Goal: Task Accomplishment & Management: Use online tool/utility

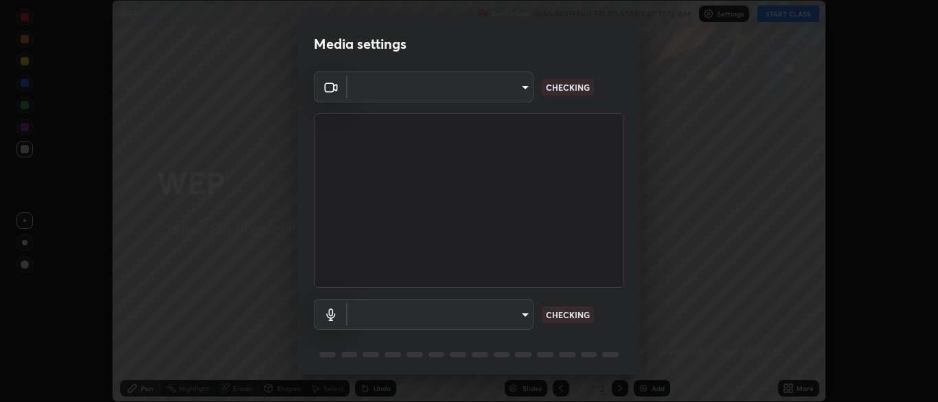
scroll to position [49, 0]
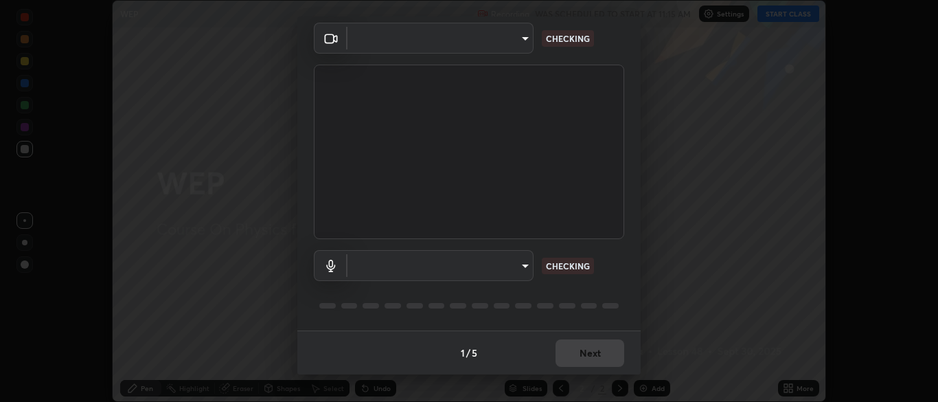
type input "7313fd45585aed834b6f1a7d948f9442f2d18b60722b63004f182b92f655e9b8"
type input "communications"
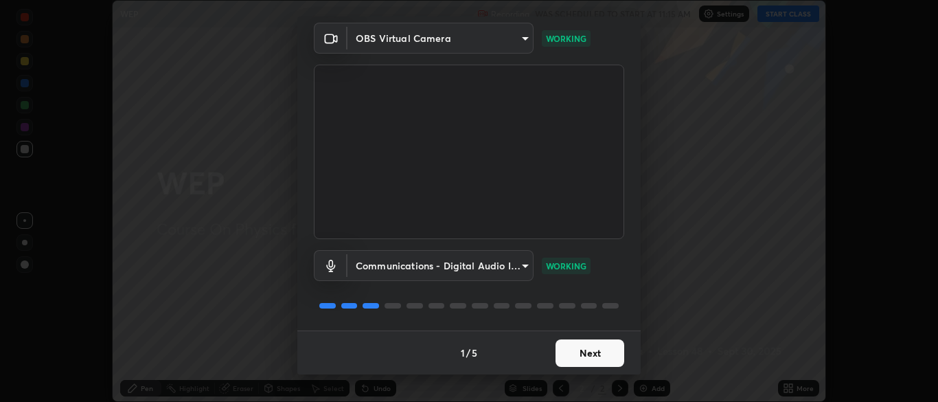
click at [594, 358] on button "Next" at bounding box center [589, 352] width 69 height 27
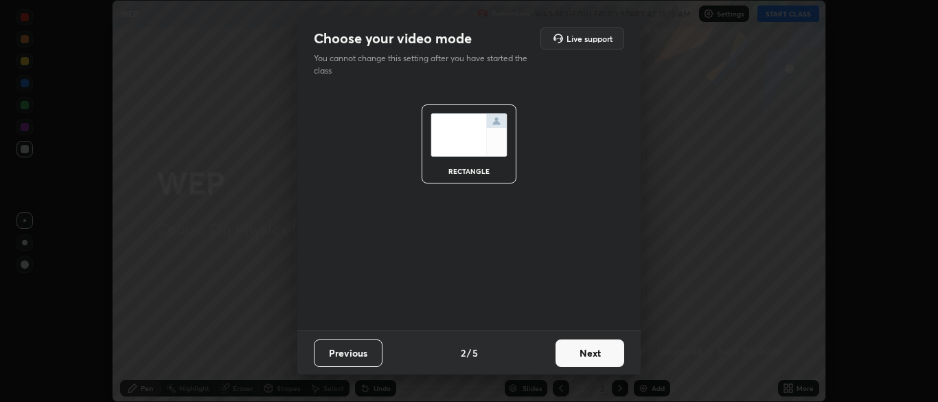
scroll to position [0, 0]
click at [590, 353] on button "Next" at bounding box center [589, 352] width 69 height 27
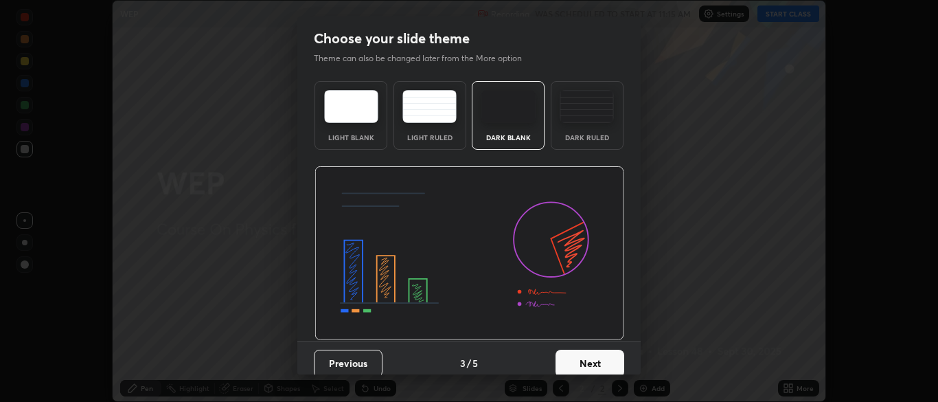
click at [596, 350] on button "Next" at bounding box center [589, 362] width 69 height 27
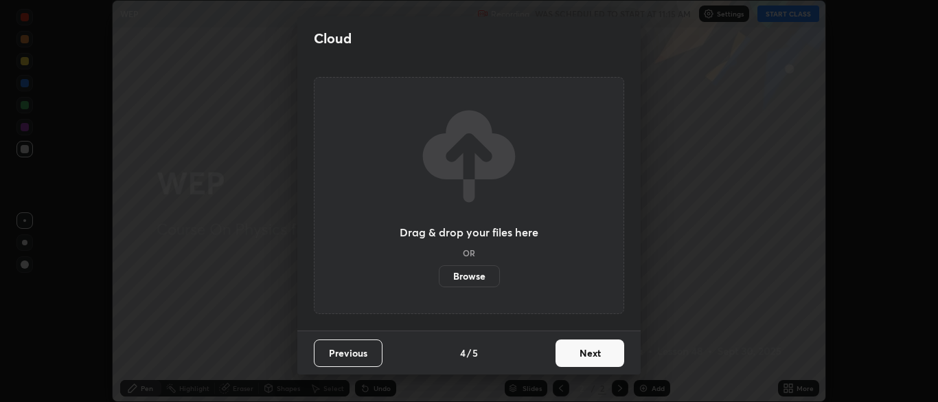
click at [592, 349] on button "Next" at bounding box center [589, 352] width 69 height 27
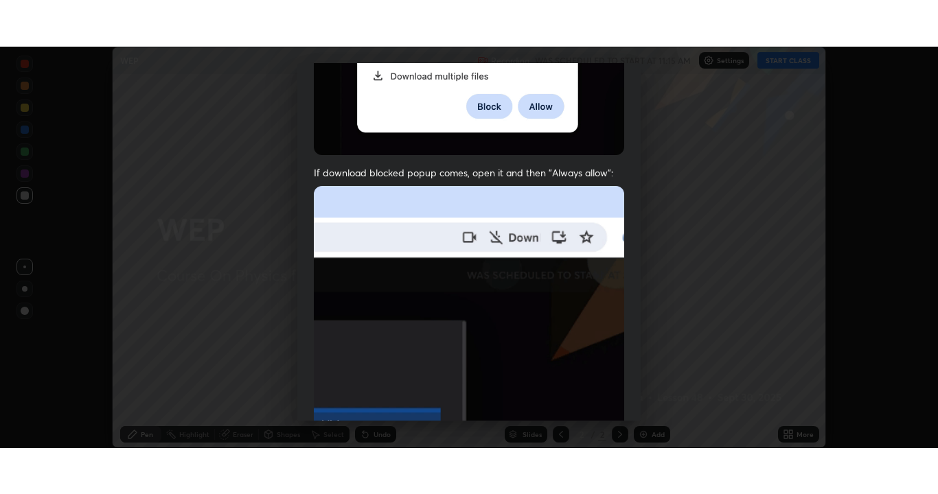
scroll to position [329, 0]
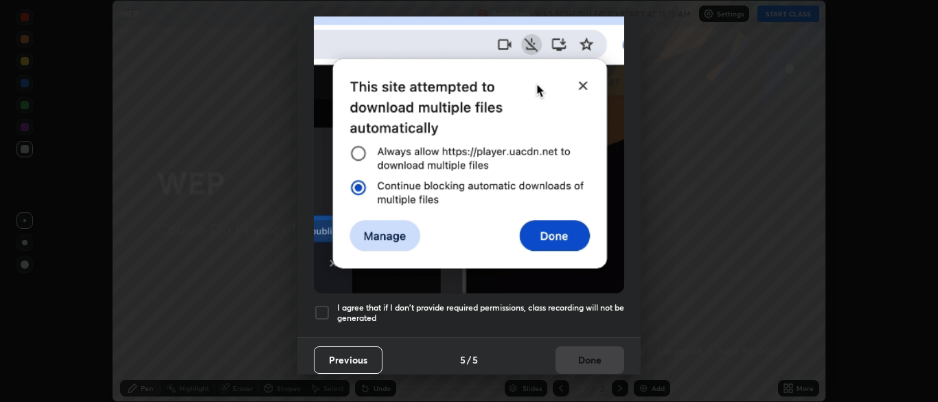
click at [314, 308] on div at bounding box center [322, 312] width 16 height 16
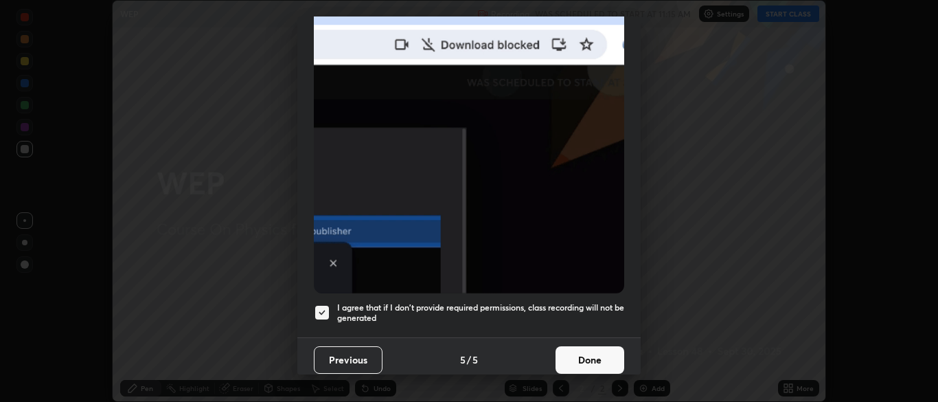
click at [591, 353] on button "Done" at bounding box center [589, 359] width 69 height 27
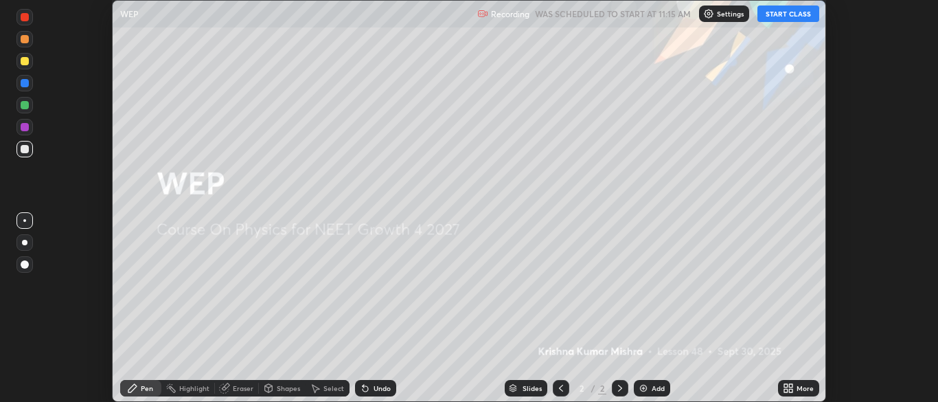
click at [785, 14] on button "START CLASS" at bounding box center [788, 13] width 62 height 16
click at [798, 389] on div "More" at bounding box center [804, 387] width 17 height 7
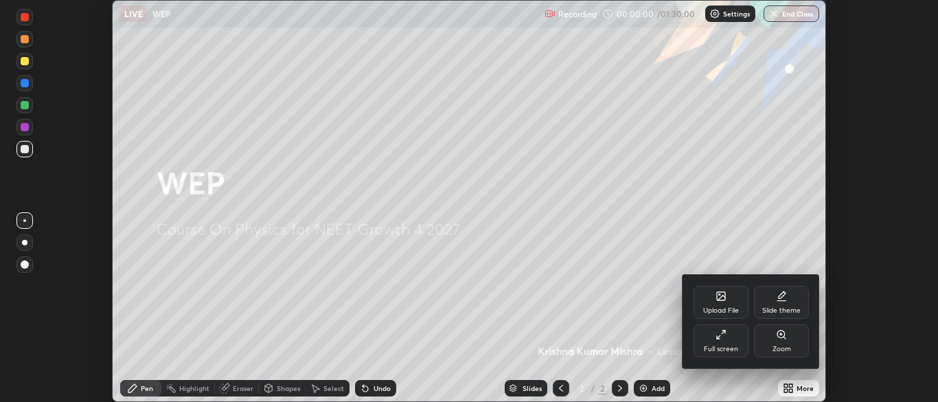
click at [715, 341] on div "Full screen" at bounding box center [720, 340] width 55 height 33
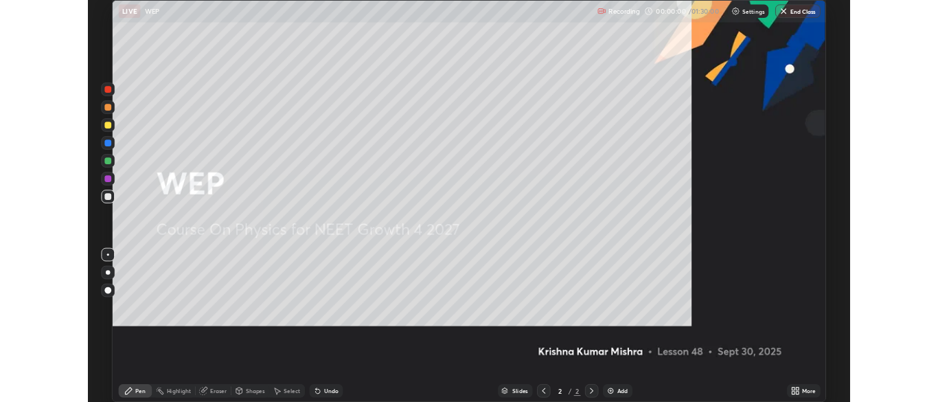
scroll to position [494, 938]
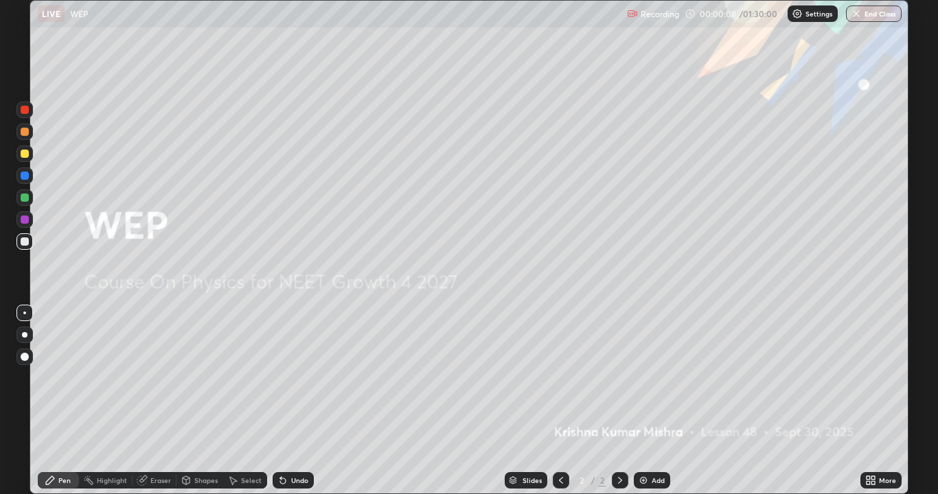
click at [619, 401] on icon at bounding box center [619, 480] width 11 height 11
click at [652, 401] on div "Add" at bounding box center [658, 480] width 13 height 7
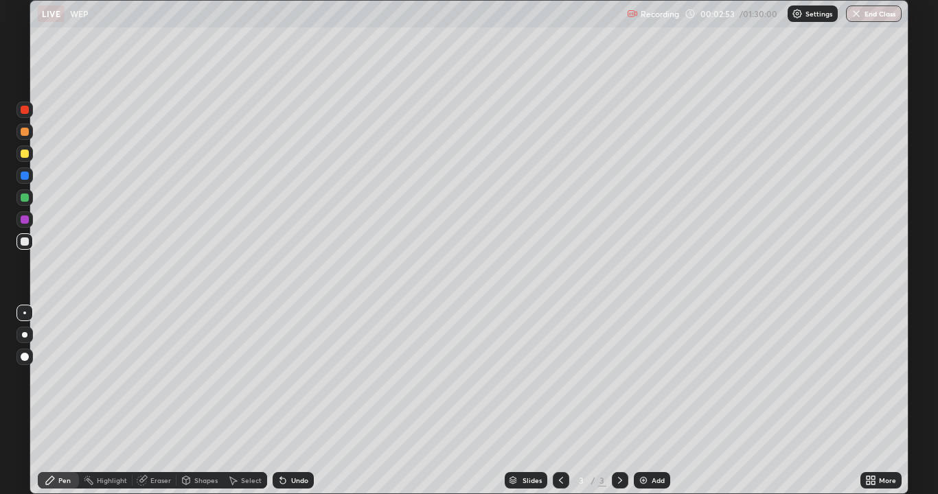
click at [23, 154] on div at bounding box center [25, 154] width 8 height 8
click at [654, 401] on div "Add" at bounding box center [652, 480] width 36 height 16
click at [560, 401] on icon at bounding box center [560, 480] width 11 height 11
click at [619, 401] on icon at bounding box center [619, 480] width 11 height 11
click at [27, 199] on div at bounding box center [25, 198] width 8 height 8
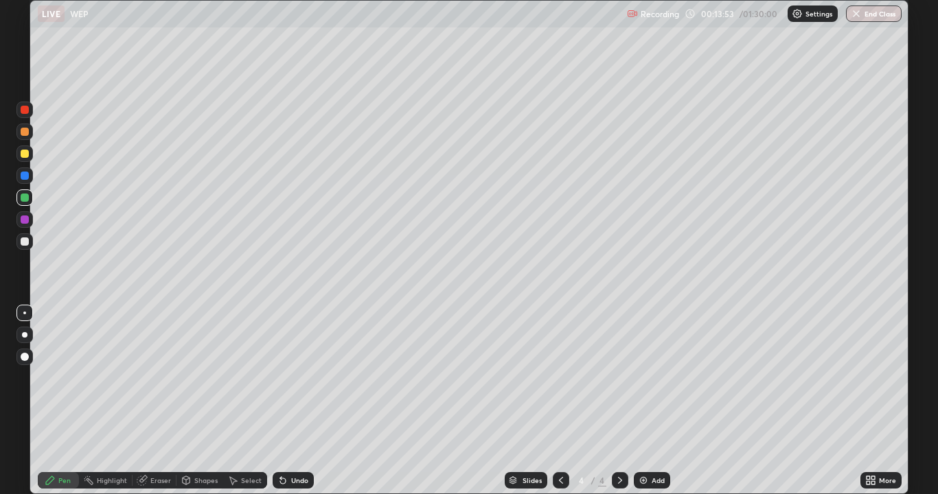
click at [25, 133] on div at bounding box center [25, 132] width 8 height 8
click at [617, 401] on icon at bounding box center [619, 480] width 11 height 11
click at [647, 401] on div "Add" at bounding box center [652, 480] width 36 height 16
click at [296, 401] on div "Undo" at bounding box center [299, 480] width 17 height 7
click at [25, 157] on div at bounding box center [25, 154] width 8 height 8
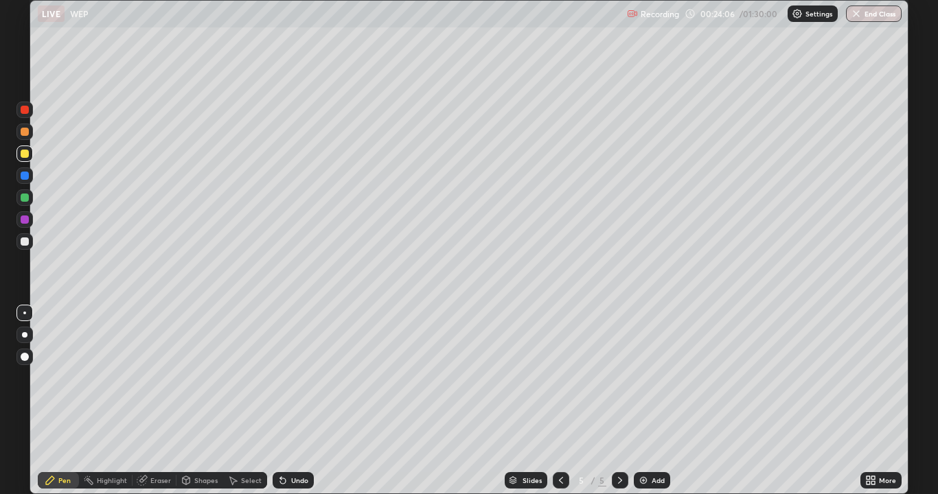
click at [253, 401] on div "Select" at bounding box center [251, 480] width 21 height 7
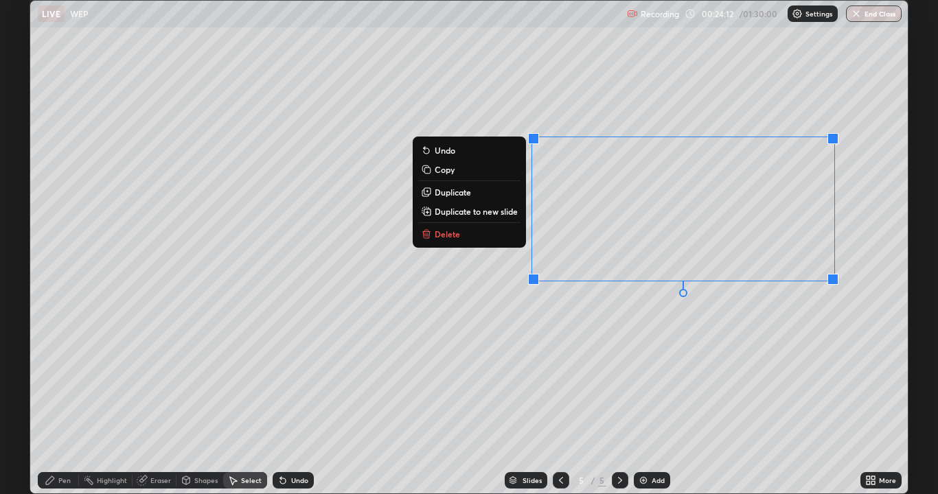
click at [65, 401] on div "Pen" at bounding box center [64, 480] width 12 height 7
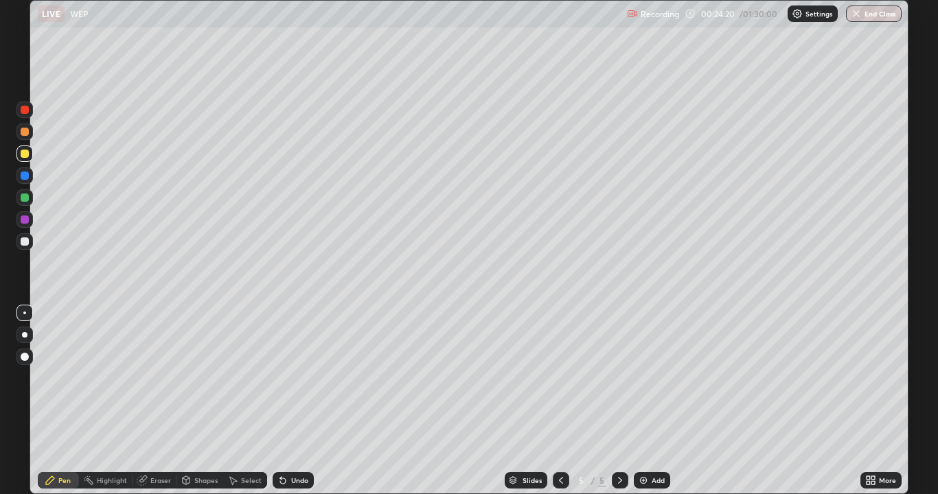
click at [298, 401] on div "Undo" at bounding box center [299, 480] width 17 height 7
click at [299, 401] on div "Undo" at bounding box center [299, 480] width 17 height 7
click at [296, 401] on div "Undo" at bounding box center [299, 480] width 17 height 7
click at [297, 401] on div "Undo" at bounding box center [299, 480] width 17 height 7
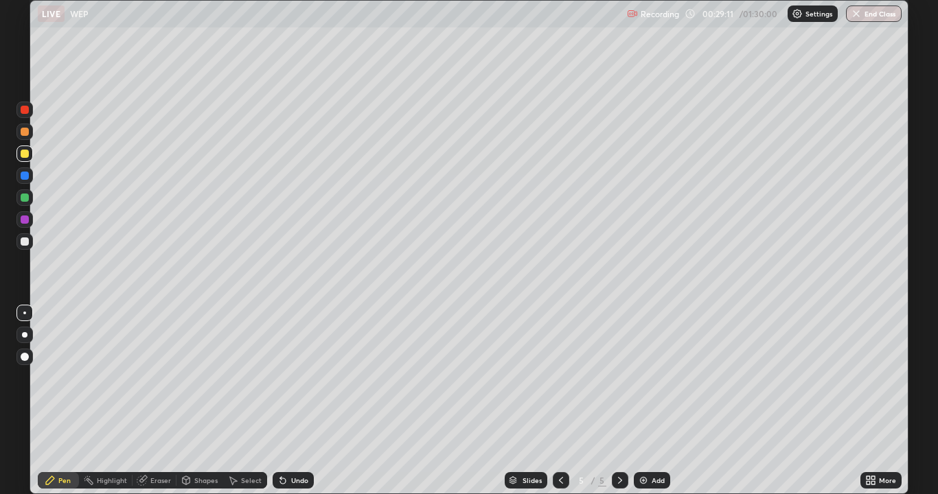
click at [560, 401] on icon at bounding box center [560, 480] width 11 height 11
click at [559, 401] on div at bounding box center [561, 480] width 16 height 16
click at [617, 401] on icon at bounding box center [619, 480] width 11 height 11
click at [620, 401] on icon at bounding box center [619, 480] width 11 height 11
click at [658, 401] on div "Add" at bounding box center [658, 480] width 13 height 7
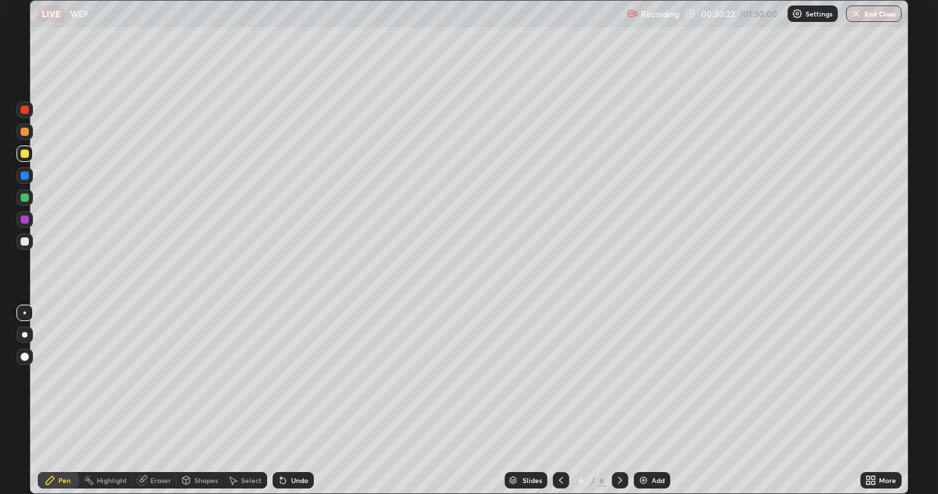
click at [152, 401] on div "Eraser" at bounding box center [160, 480] width 21 height 7
click at [65, 401] on div "Pen" at bounding box center [58, 480] width 41 height 16
click at [63, 401] on div "Pen" at bounding box center [64, 480] width 12 height 7
click at [24, 224] on div at bounding box center [24, 219] width 16 height 16
click at [24, 244] on div at bounding box center [25, 242] width 8 height 8
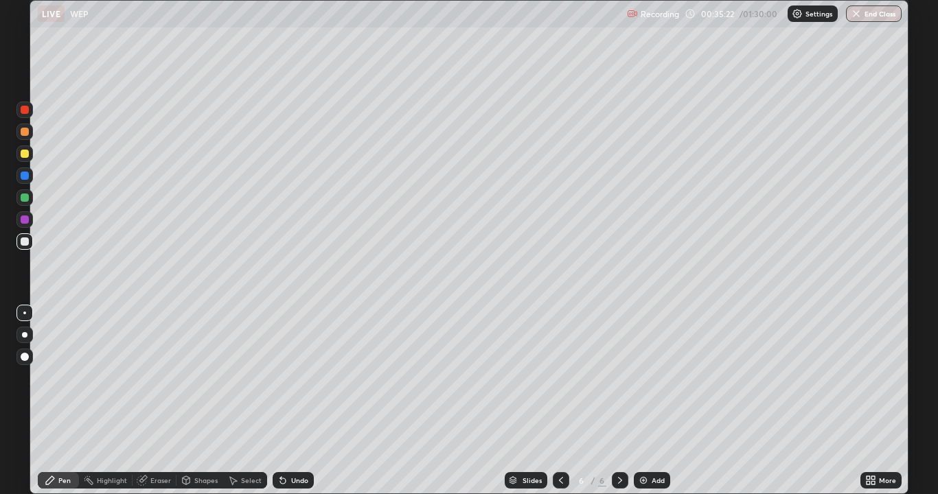
click at [297, 401] on div "Undo" at bounding box center [299, 480] width 17 height 7
click at [295, 401] on div "Undo" at bounding box center [299, 480] width 17 height 7
click at [296, 401] on div "Undo" at bounding box center [299, 480] width 17 height 7
click at [658, 401] on div "Add" at bounding box center [658, 480] width 13 height 7
click at [28, 155] on div at bounding box center [25, 154] width 8 height 8
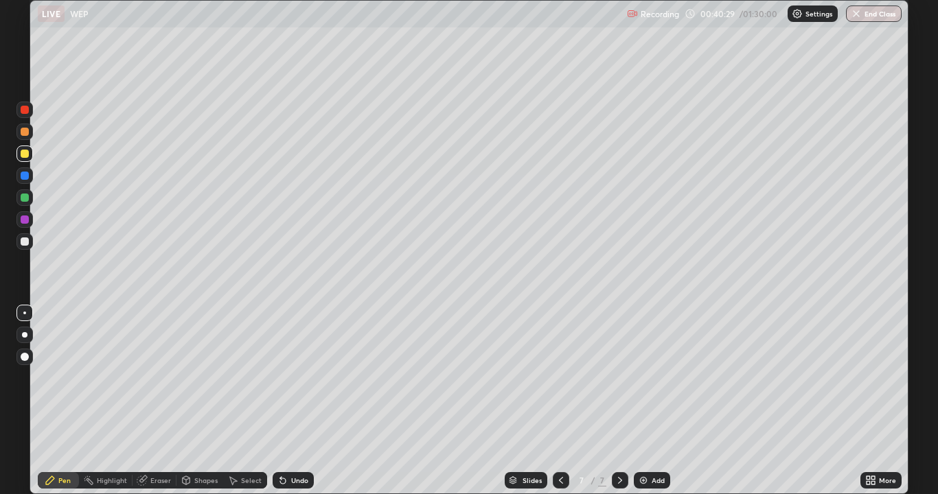
click at [159, 401] on div "Eraser" at bounding box center [160, 480] width 21 height 7
click at [58, 401] on div "Pen" at bounding box center [64, 480] width 12 height 7
click at [22, 196] on div at bounding box center [25, 198] width 8 height 8
click at [30, 219] on div at bounding box center [24, 219] width 16 height 16
click at [25, 242] on div at bounding box center [25, 242] width 8 height 8
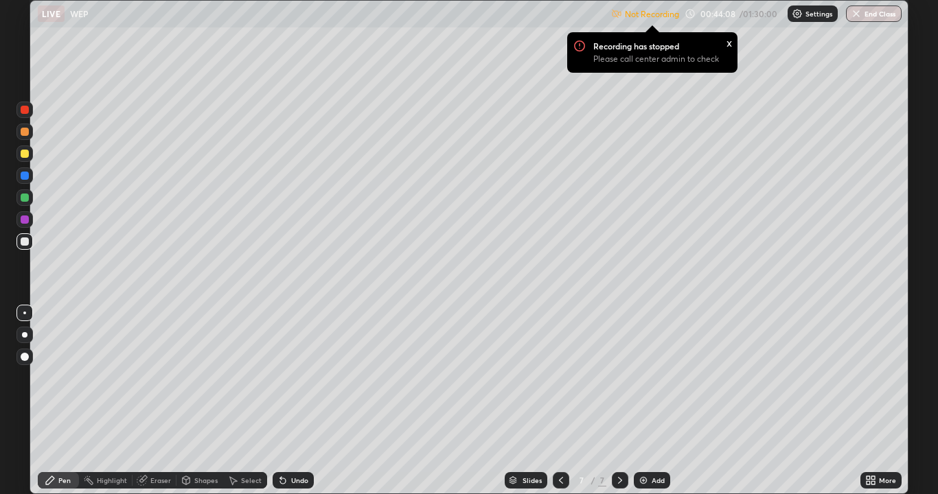
click at [803, 14] on div "Settings" at bounding box center [812, 13] width 50 height 16
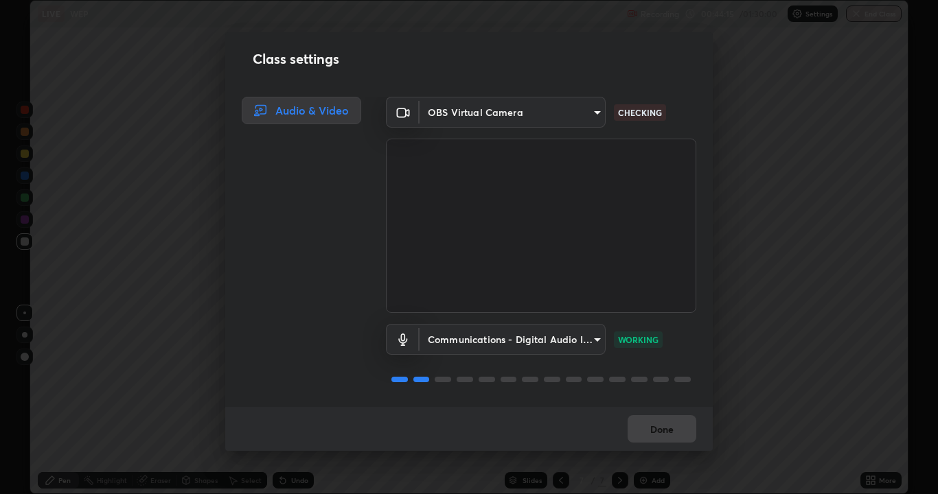
click at [673, 401] on div "Done" at bounding box center [468, 429] width 487 height 44
click at [660, 401] on button "Done" at bounding box center [661, 428] width 69 height 27
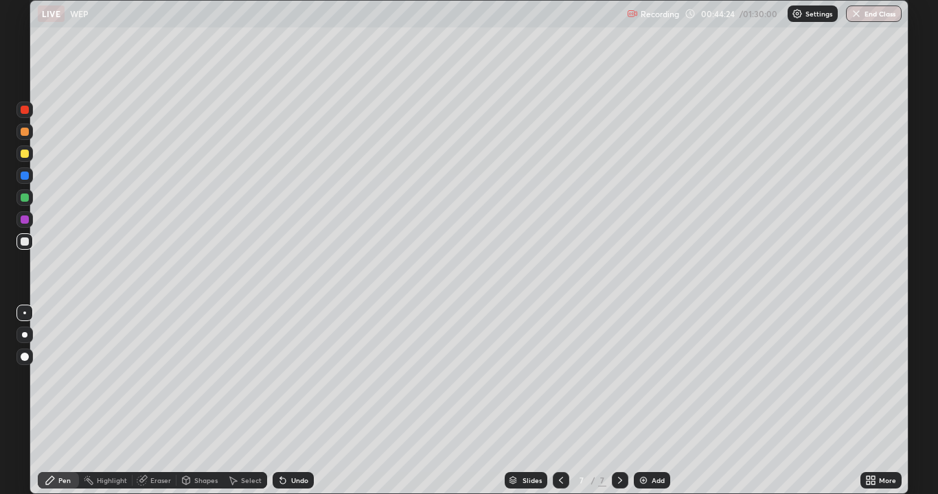
click at [27, 199] on div at bounding box center [25, 198] width 8 height 8
click at [28, 152] on div at bounding box center [25, 154] width 8 height 8
click at [297, 401] on div "Undo" at bounding box center [299, 480] width 17 height 7
click at [293, 401] on div "Undo" at bounding box center [299, 480] width 17 height 7
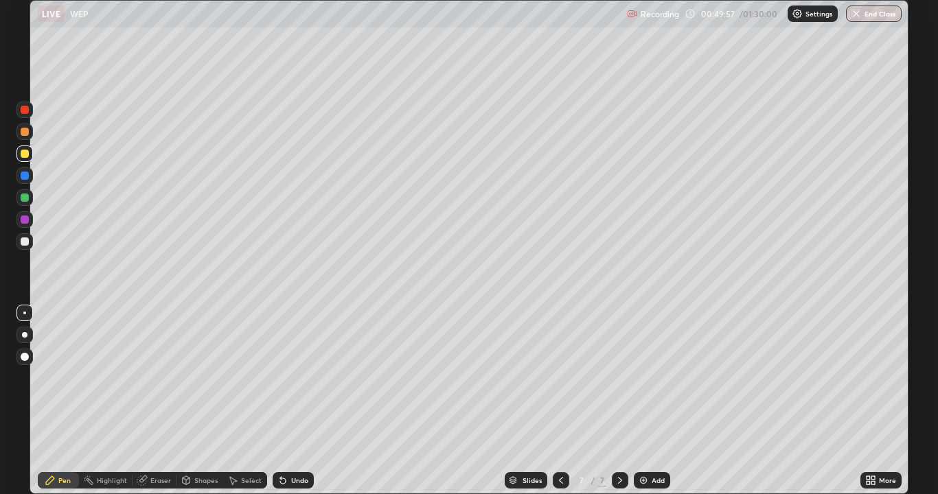
click at [619, 401] on icon at bounding box center [619, 480] width 11 height 11
click at [653, 401] on div "Add" at bounding box center [658, 480] width 13 height 7
click at [300, 401] on div "Undo" at bounding box center [293, 480] width 41 height 16
click at [297, 401] on div "Undo" at bounding box center [299, 480] width 17 height 7
click at [290, 401] on div "Undo" at bounding box center [293, 480] width 41 height 16
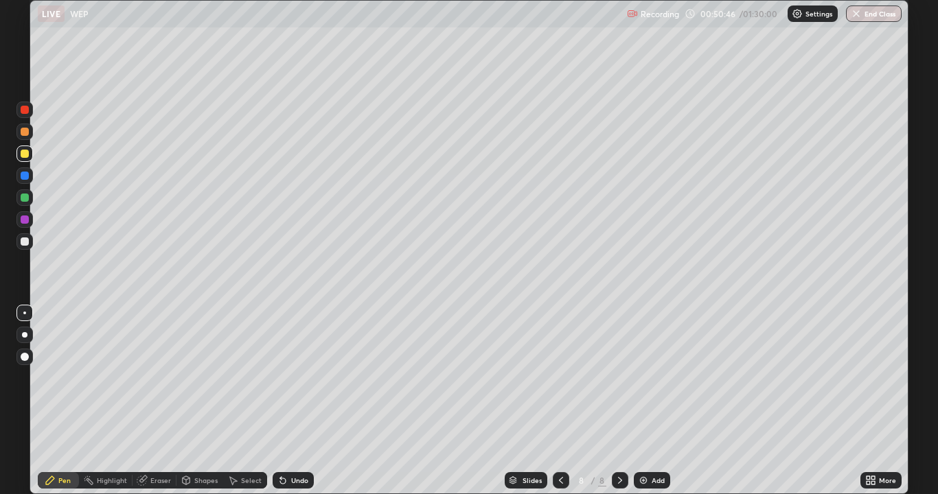
click at [291, 401] on div "Undo" at bounding box center [293, 480] width 41 height 16
click at [25, 198] on div at bounding box center [25, 198] width 8 height 8
click at [291, 401] on div "Undo" at bounding box center [299, 480] width 17 height 7
click at [288, 401] on div "Undo" at bounding box center [293, 480] width 41 height 16
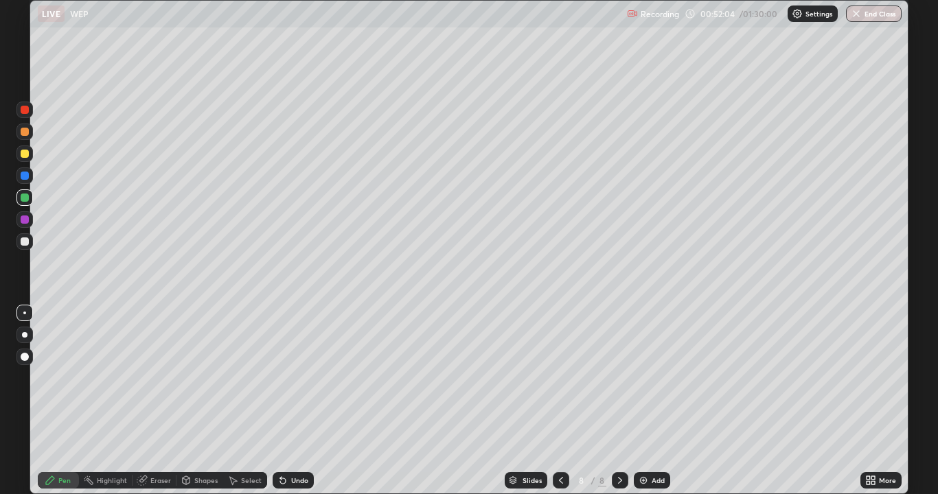
click at [291, 401] on div "Undo" at bounding box center [299, 480] width 17 height 7
click at [288, 401] on div "Undo" at bounding box center [293, 480] width 41 height 16
click at [286, 401] on div "Undo" at bounding box center [293, 480] width 41 height 16
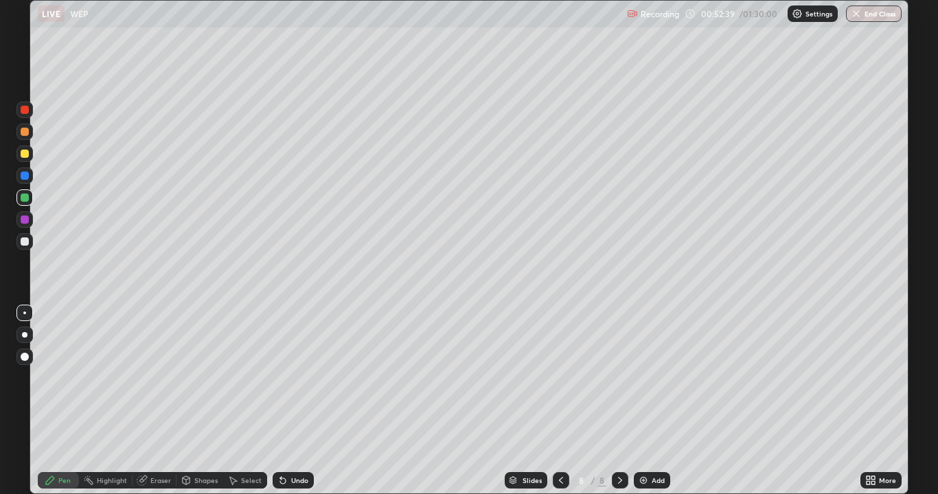
click at [25, 154] on div at bounding box center [25, 154] width 8 height 8
click at [27, 134] on div at bounding box center [25, 132] width 8 height 8
click at [18, 238] on div at bounding box center [24, 241] width 16 height 16
click at [660, 401] on div "Add" at bounding box center [658, 480] width 13 height 7
click at [27, 151] on div at bounding box center [25, 154] width 8 height 8
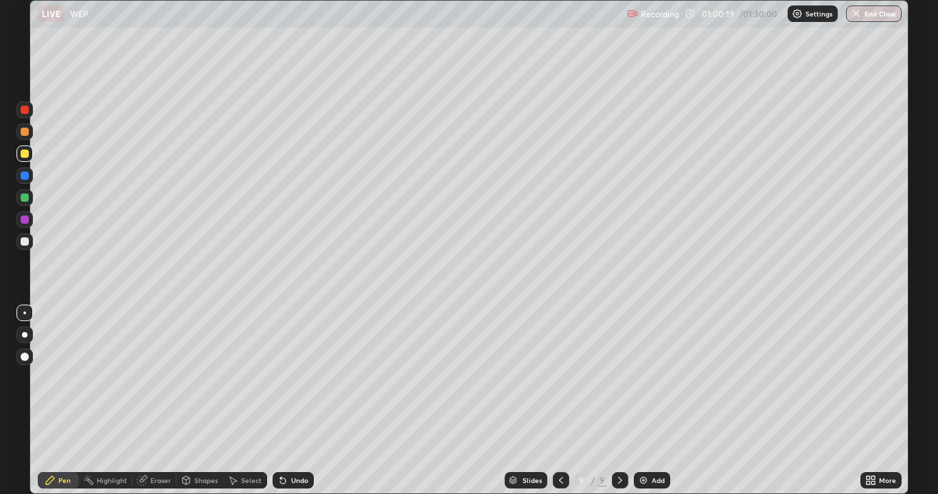
click at [298, 401] on div "Undo" at bounding box center [293, 480] width 41 height 16
click at [291, 401] on div "Undo" at bounding box center [299, 480] width 17 height 7
click at [286, 401] on icon at bounding box center [282, 480] width 11 height 11
click at [281, 401] on icon at bounding box center [282, 481] width 5 height 5
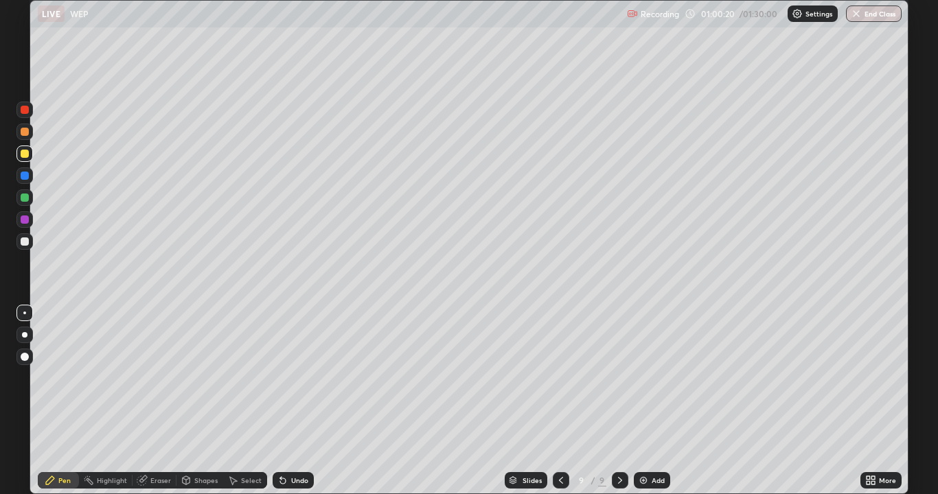
click at [281, 401] on icon at bounding box center [282, 481] width 5 height 5
click at [283, 401] on icon at bounding box center [282, 480] width 11 height 11
click at [281, 401] on icon at bounding box center [282, 481] width 5 height 5
click at [282, 401] on icon at bounding box center [282, 481] width 5 height 5
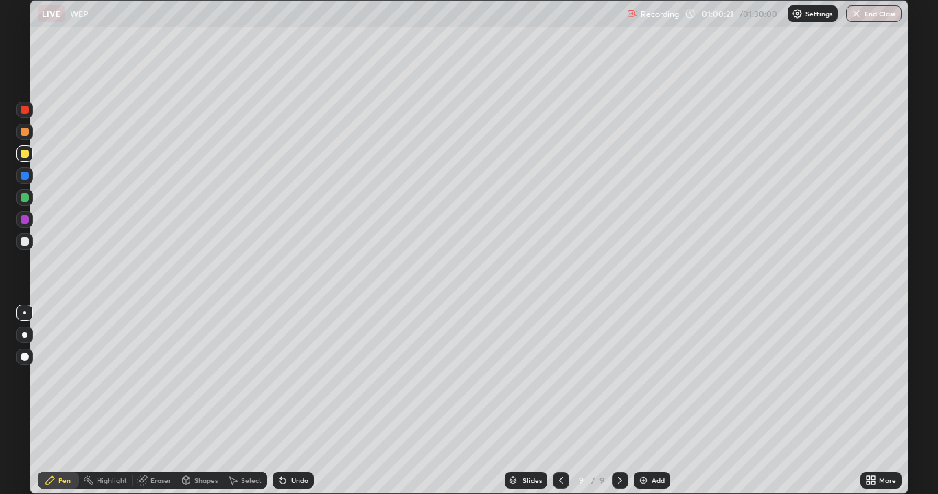
click at [284, 401] on icon at bounding box center [282, 481] width 5 height 5
click at [284, 401] on icon at bounding box center [282, 480] width 11 height 11
click at [281, 401] on icon at bounding box center [282, 481] width 5 height 5
click at [287, 401] on div "Undo" at bounding box center [293, 480] width 41 height 16
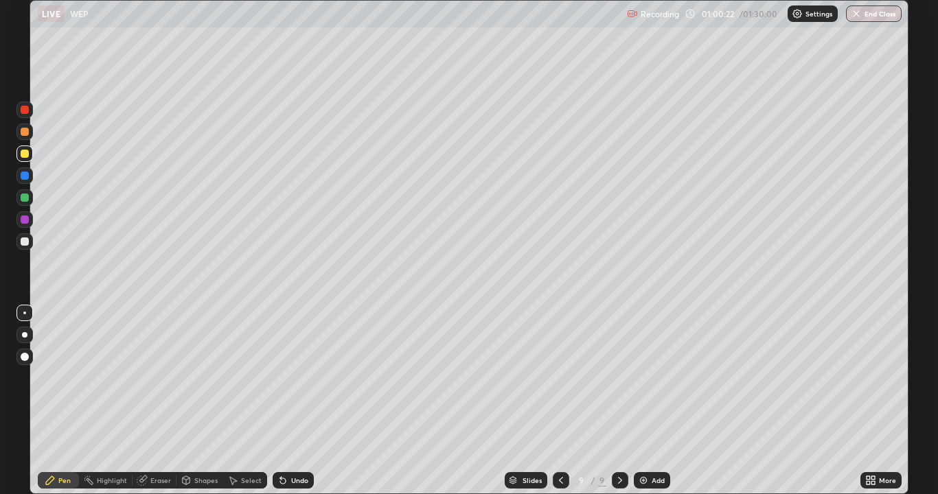
click at [291, 401] on div "Undo" at bounding box center [299, 480] width 17 height 7
click at [162, 401] on div "Eraser" at bounding box center [160, 480] width 21 height 7
click at [62, 401] on div "Pen" at bounding box center [64, 480] width 12 height 7
click at [247, 401] on div "Select" at bounding box center [245, 480] width 44 height 16
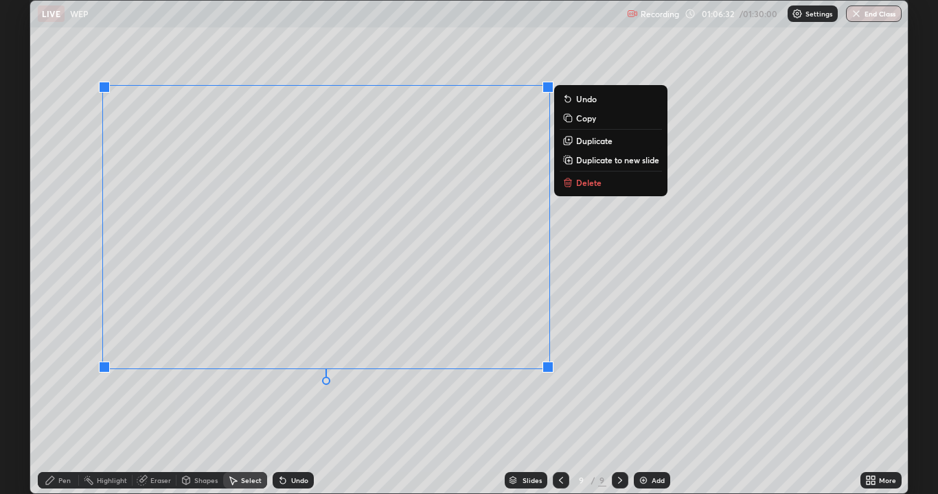
click at [579, 185] on p "Delete" at bounding box center [588, 182] width 25 height 11
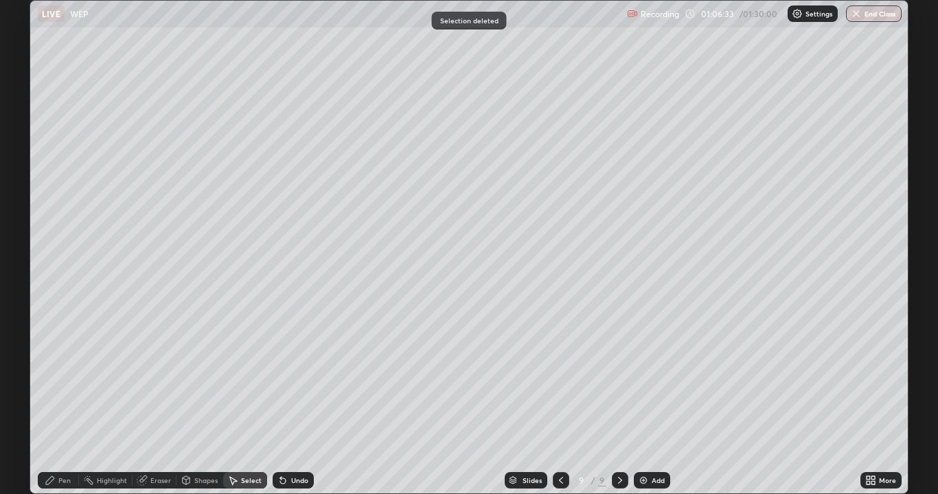
click at [62, 401] on div "Pen" at bounding box center [64, 480] width 12 height 7
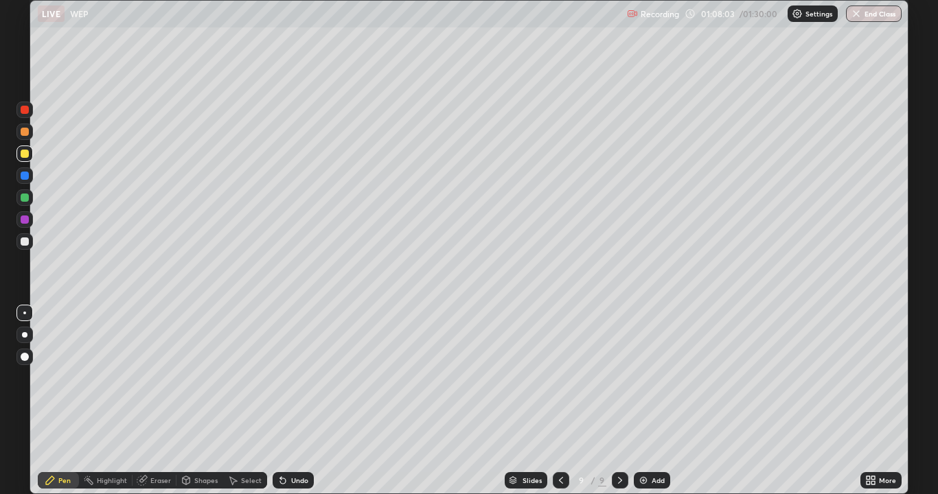
click at [291, 401] on div "Undo" at bounding box center [299, 480] width 17 height 7
click at [23, 240] on div at bounding box center [25, 242] width 8 height 8
click at [241, 401] on div "Select" at bounding box center [251, 480] width 21 height 7
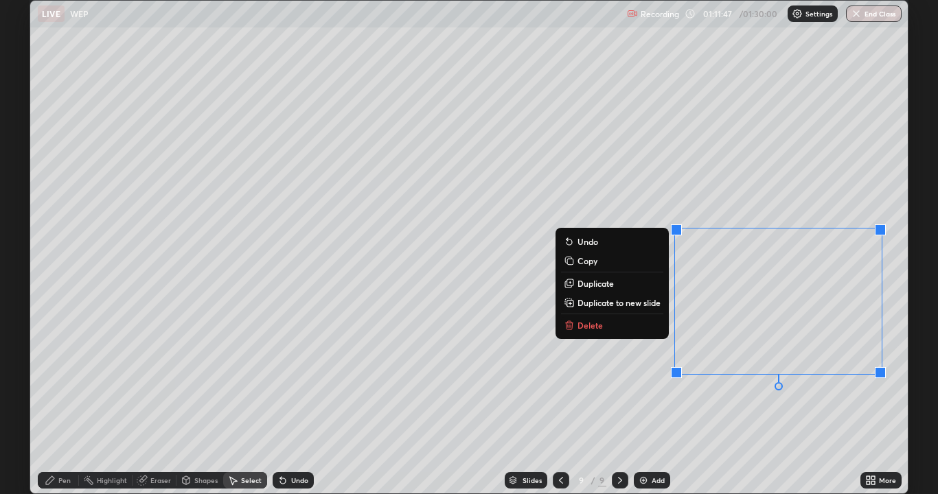
click at [598, 321] on p "Delete" at bounding box center [589, 325] width 25 height 11
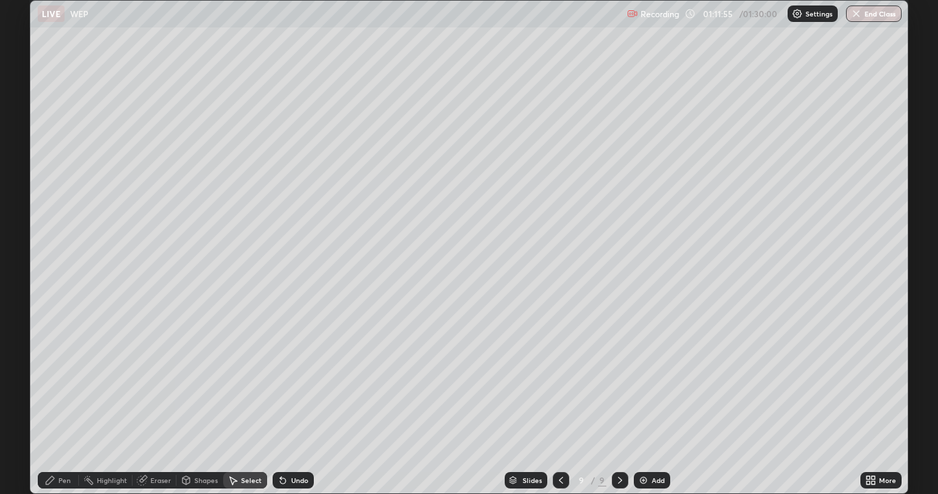
click at [62, 401] on div "Pen" at bounding box center [64, 480] width 12 height 7
click at [910, 104] on div "Setting up your live class" at bounding box center [469, 247] width 938 height 494
click at [654, 401] on div "Add" at bounding box center [658, 480] width 13 height 7
click at [25, 152] on div at bounding box center [25, 154] width 8 height 8
click at [157, 401] on div "Eraser" at bounding box center [160, 480] width 21 height 7
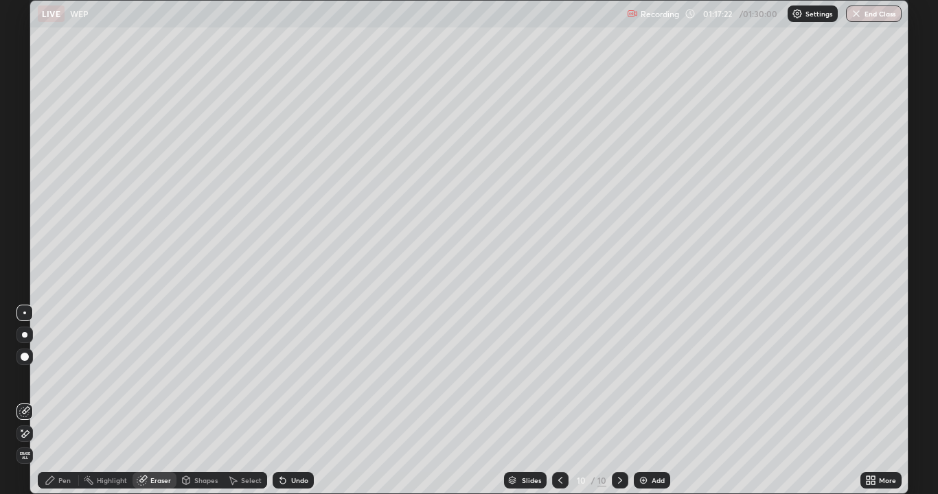
click at [65, 401] on div "Pen" at bounding box center [64, 480] width 12 height 7
click at [164, 401] on div "Eraser" at bounding box center [155, 480] width 44 height 16
click at [60, 401] on div "Pen" at bounding box center [58, 480] width 41 height 16
click at [28, 219] on div at bounding box center [25, 220] width 8 height 8
click at [25, 240] on div at bounding box center [25, 242] width 8 height 8
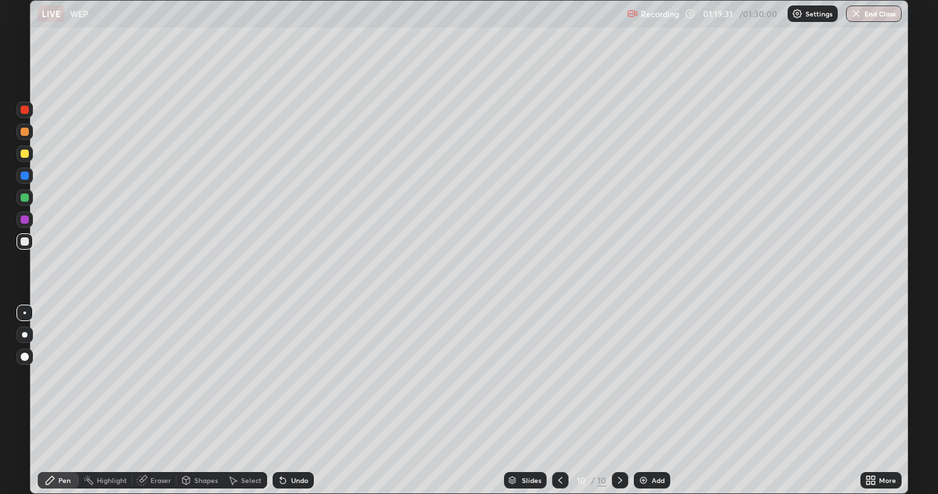
click at [27, 218] on div at bounding box center [25, 220] width 8 height 8
click at [24, 152] on div at bounding box center [25, 154] width 8 height 8
click at [294, 401] on div "Undo" at bounding box center [299, 480] width 17 height 7
click at [23, 236] on div at bounding box center [24, 241] width 16 height 16
click at [30, 220] on div at bounding box center [24, 219] width 16 height 16
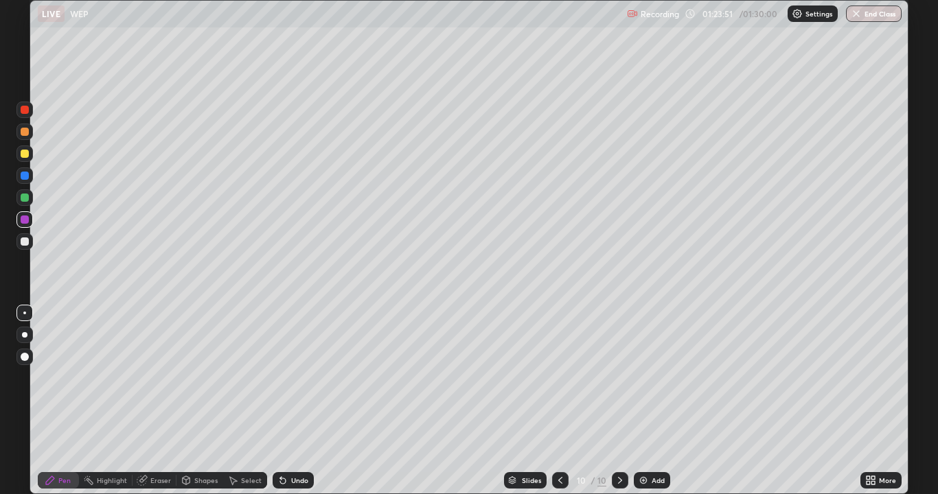
click at [27, 128] on div at bounding box center [25, 132] width 8 height 8
click at [557, 401] on icon at bounding box center [560, 480] width 11 height 11
click at [619, 401] on icon at bounding box center [619, 480] width 11 height 11
click at [860, 15] on img "button" at bounding box center [856, 13] width 11 height 11
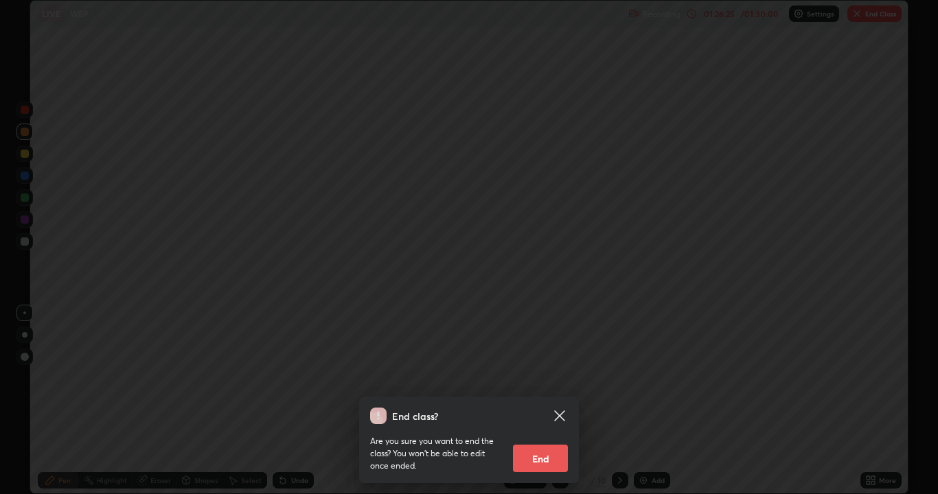
click at [535, 401] on button "End" at bounding box center [540, 458] width 55 height 27
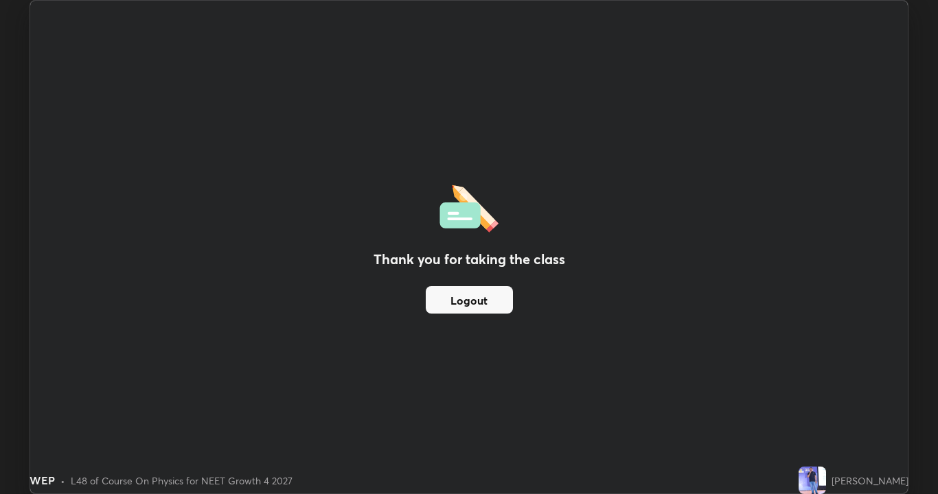
click at [469, 300] on button "Logout" at bounding box center [469, 299] width 87 height 27
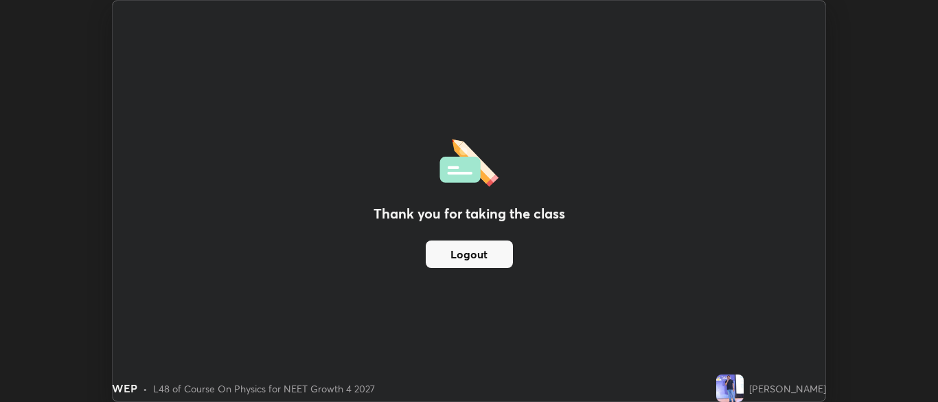
scroll to position [68251, 67715]
